Goal: Transaction & Acquisition: Download file/media

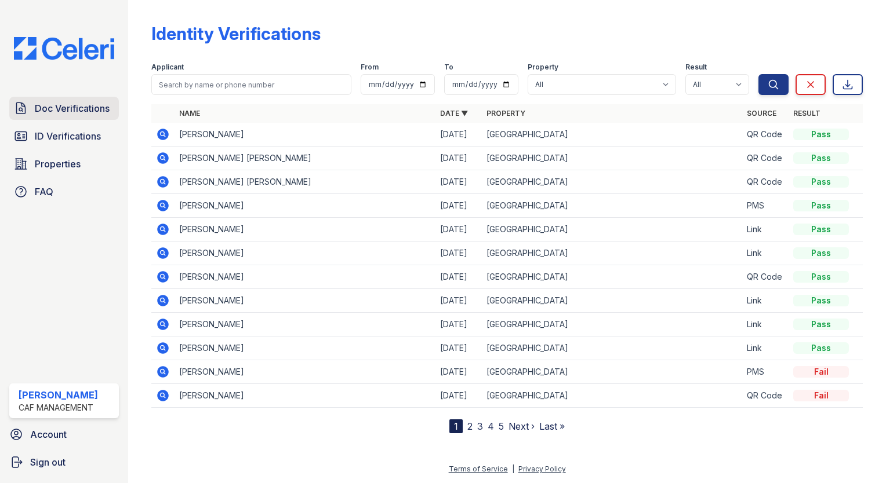
click at [57, 112] on span "Doc Verifications" at bounding box center [72, 108] width 75 height 14
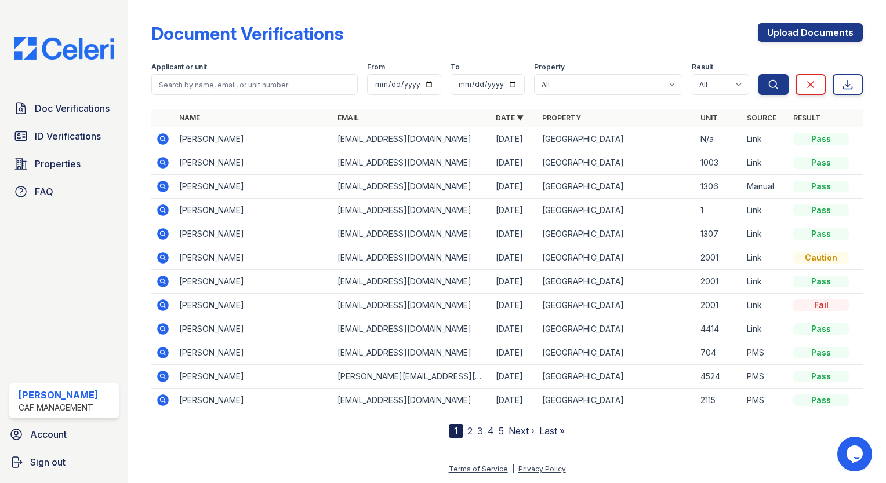
click at [158, 163] on icon at bounding box center [163, 163] width 12 height 12
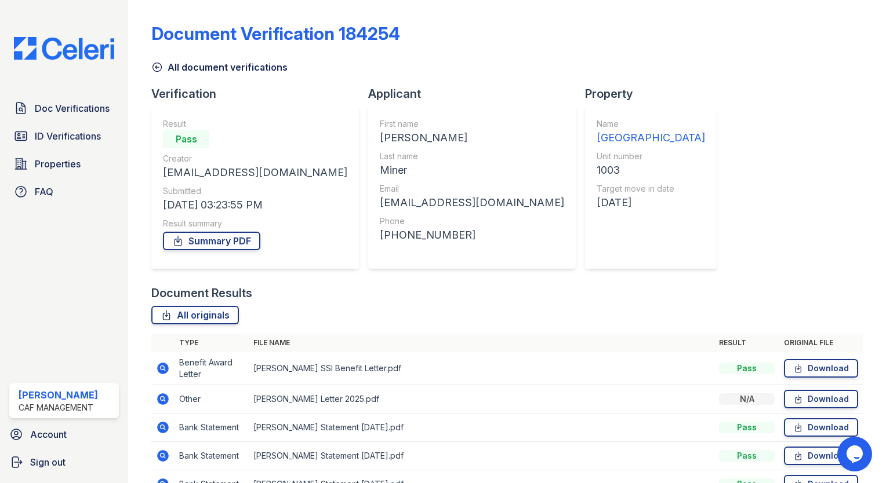
scroll to position [94, 0]
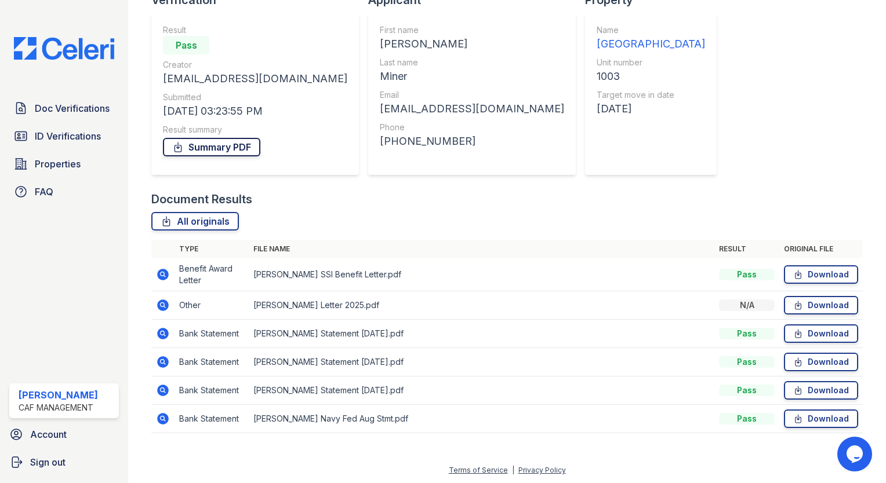
click at [239, 149] on link "Summary PDF" at bounding box center [211, 147] width 97 height 19
click at [822, 274] on link "Download" at bounding box center [821, 274] width 74 height 19
click at [161, 303] on icon at bounding box center [162, 304] width 3 height 3
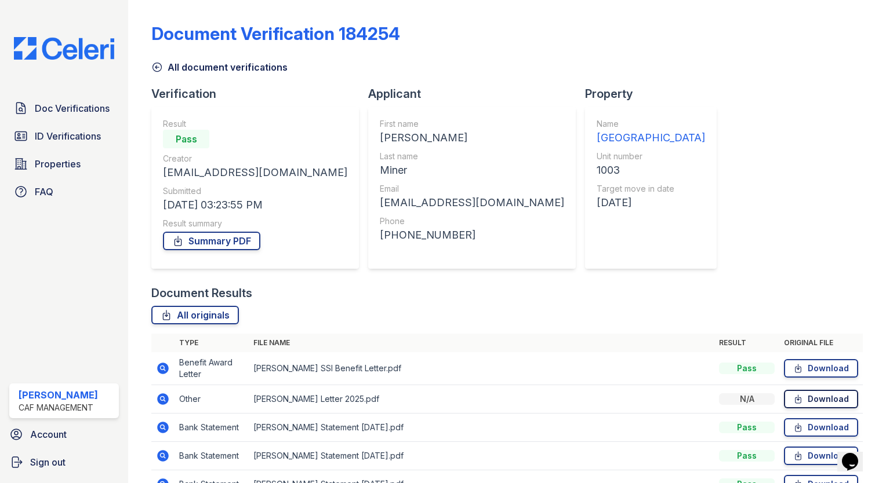
click at [818, 400] on link "Download" at bounding box center [821, 399] width 74 height 19
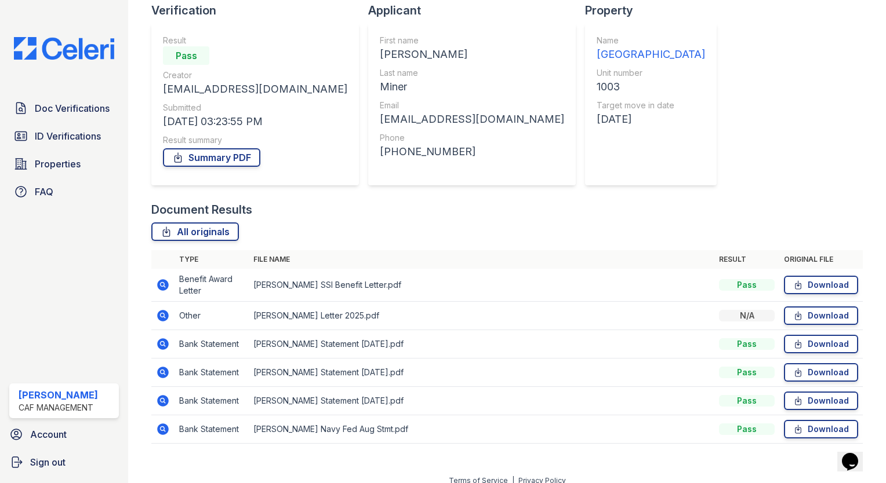
scroll to position [94, 0]
